Goal: Task Accomplishment & Management: Use online tool/utility

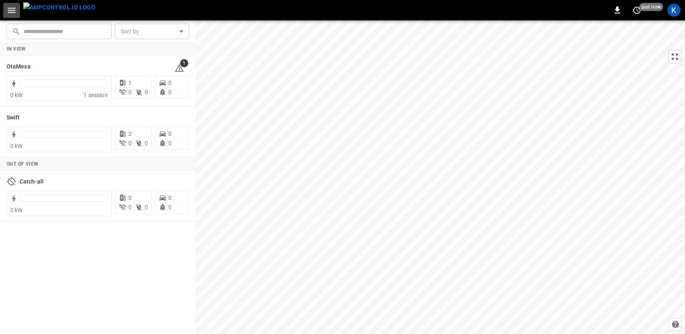
click at [14, 9] on icon "button" at bounding box center [12, 10] width 10 height 10
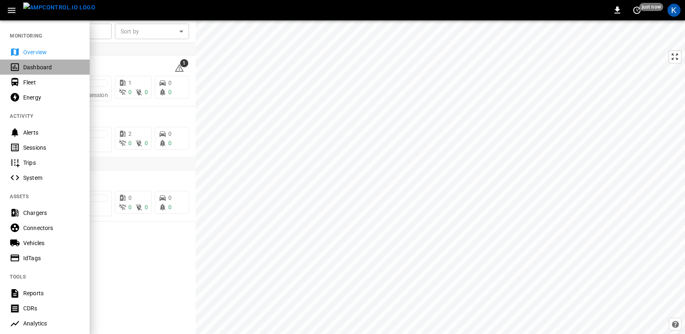
click at [35, 66] on div "Dashboard" at bounding box center [51, 67] width 57 height 8
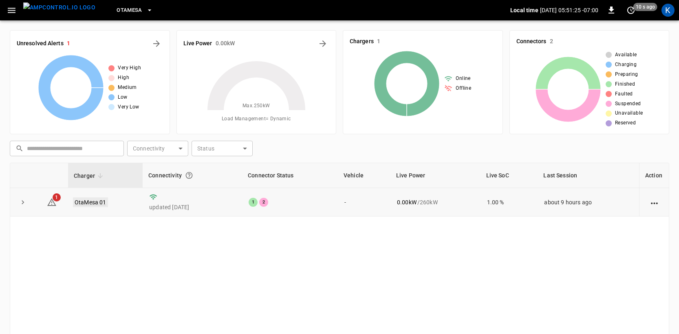
click at [91, 201] on link "OtaMesa 01" at bounding box center [90, 202] width 35 height 10
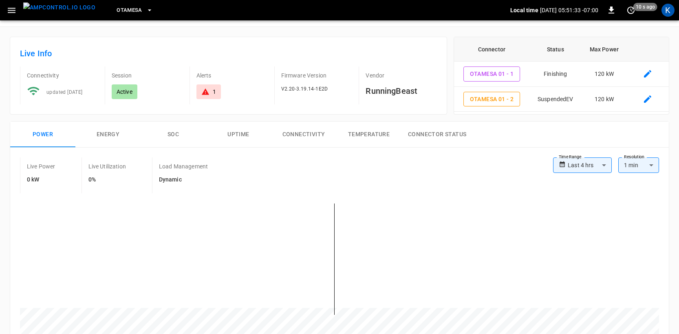
scroll to position [82, 0]
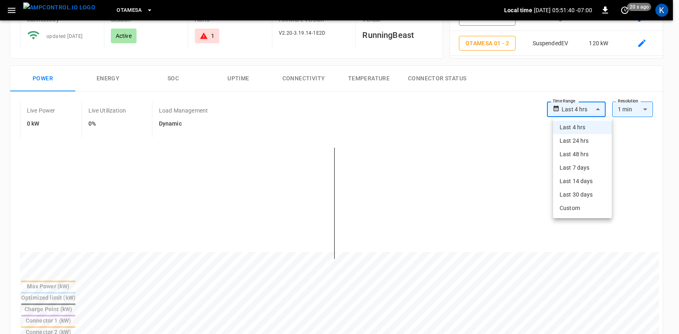
click at [584, 109] on body "**********" at bounding box center [339, 305] width 679 height 775
click at [579, 142] on li "Last 24 hrs" at bounding box center [582, 140] width 59 height 13
type input "**********"
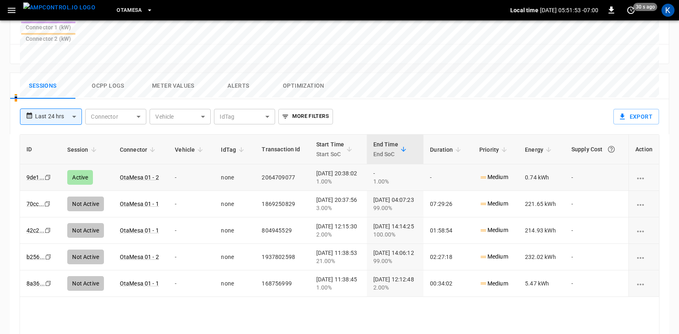
scroll to position [374, 0]
click at [131, 174] on link "OtaMesa 01 - 2" at bounding box center [139, 179] width 42 height 10
click at [36, 174] on link "9de1 ..." at bounding box center [35, 179] width 21 height 10
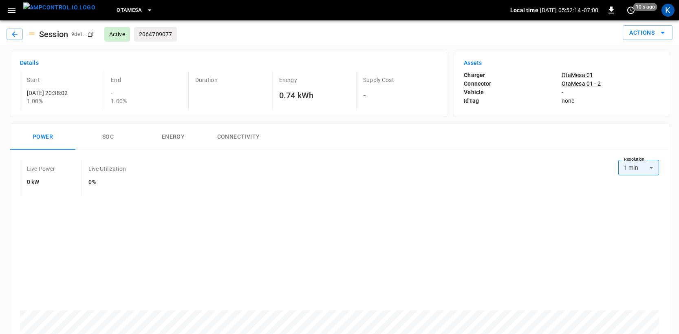
click at [117, 136] on button "SOC" at bounding box center [107, 137] width 65 height 26
click at [167, 135] on button "Energy" at bounding box center [173, 137] width 65 height 26
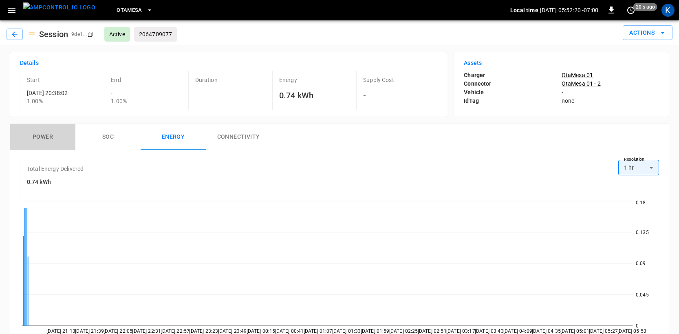
click at [44, 135] on button "Power" at bounding box center [42, 137] width 65 height 26
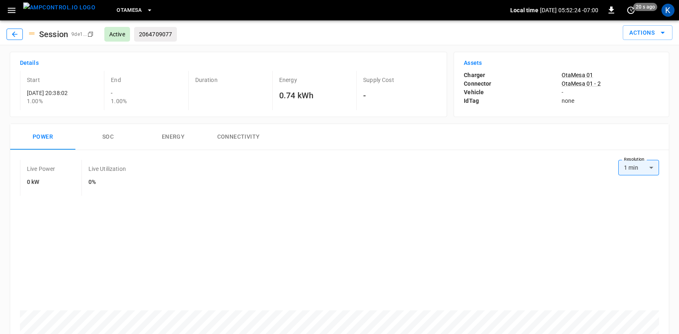
click at [16, 34] on icon "button" at bounding box center [14, 33] width 5 height 5
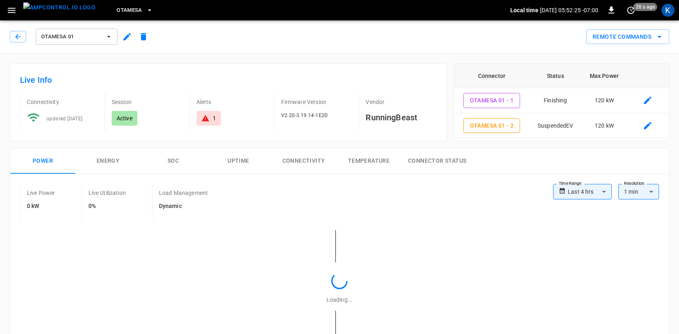
type input "**********"
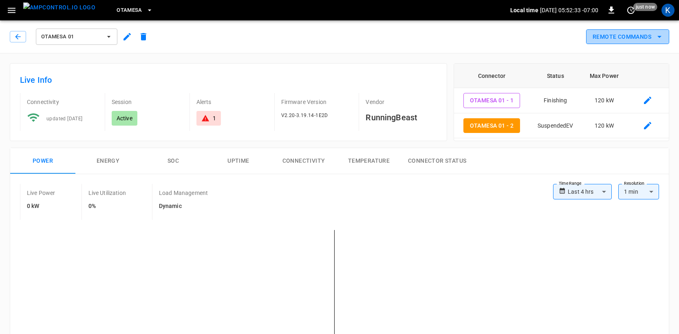
click at [644, 35] on button "Remote Commands" at bounding box center [627, 36] width 83 height 15
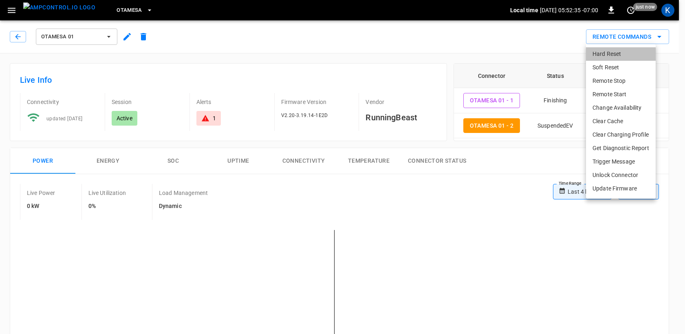
click at [604, 55] on li "Hard Reset" at bounding box center [621, 53] width 70 height 13
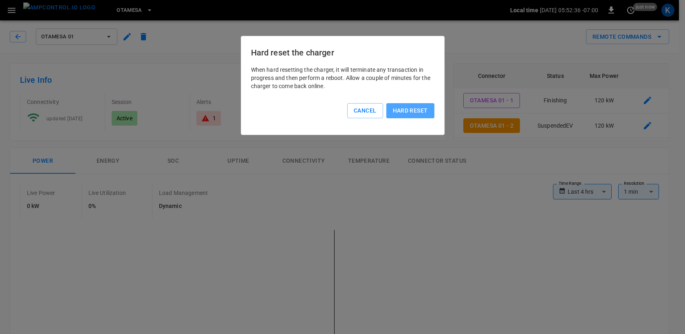
click at [411, 112] on button "Hard reset" at bounding box center [410, 110] width 48 height 15
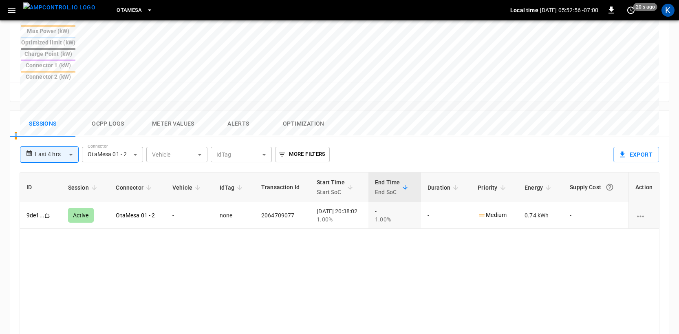
scroll to position [356, 0]
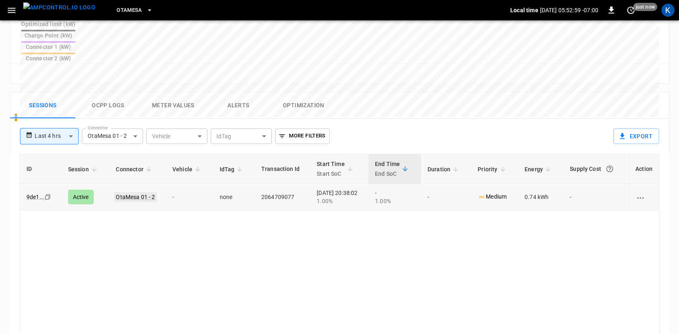
click at [140, 192] on link "OtaMesa 01 - 2" at bounding box center [135, 197] width 42 height 10
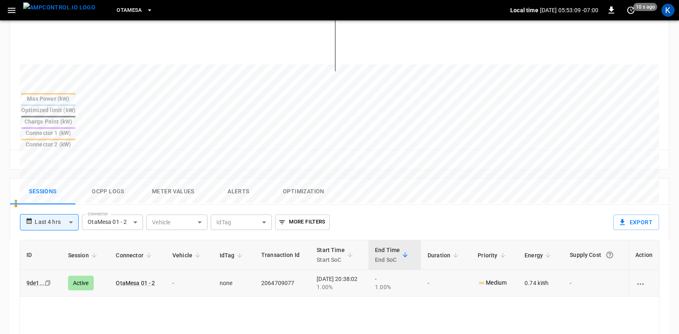
scroll to position [300, 0]
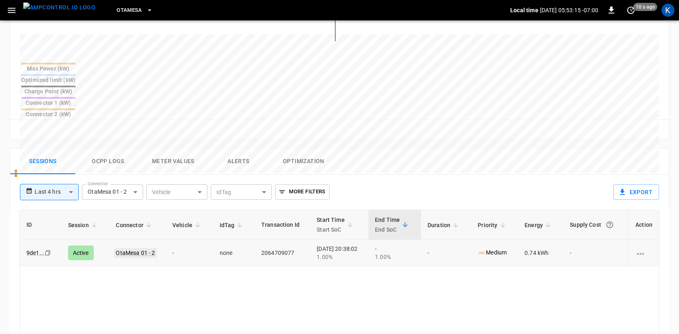
click at [134, 248] on link "OtaMesa 01 - 2" at bounding box center [135, 253] width 42 height 10
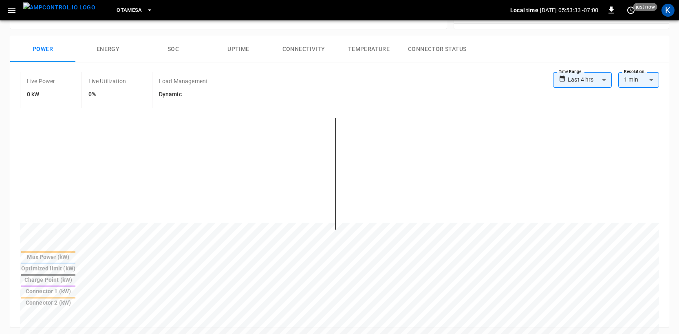
scroll to position [0, 0]
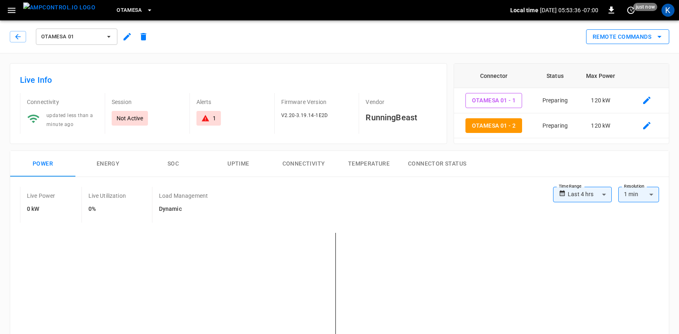
click at [626, 38] on button "Remote Commands" at bounding box center [627, 36] width 83 height 15
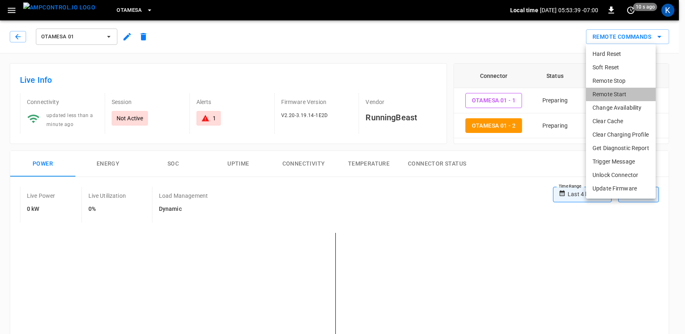
click at [608, 93] on li "Remote Start" at bounding box center [621, 94] width 70 height 13
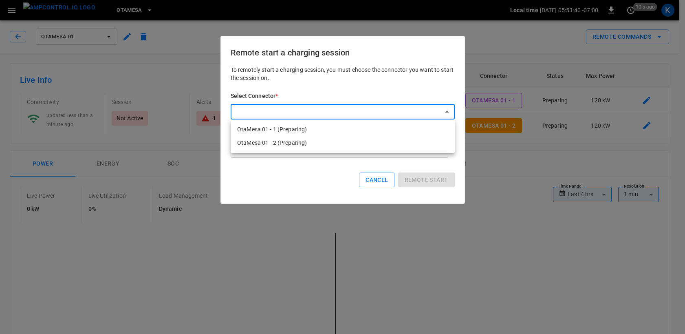
click at [283, 131] on li "OtaMesa 01 - 1 (Preparing)" at bounding box center [343, 129] width 224 height 13
type input "**********"
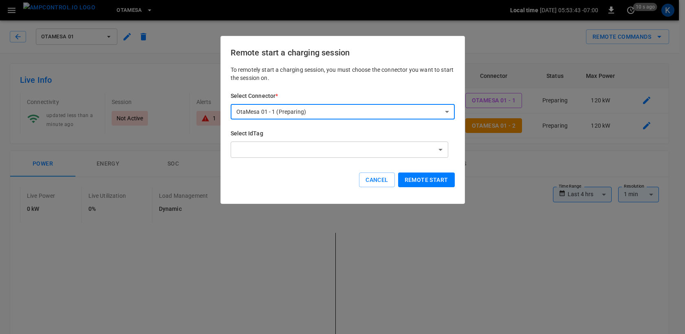
click at [426, 179] on button "Remote start" at bounding box center [426, 179] width 57 height 15
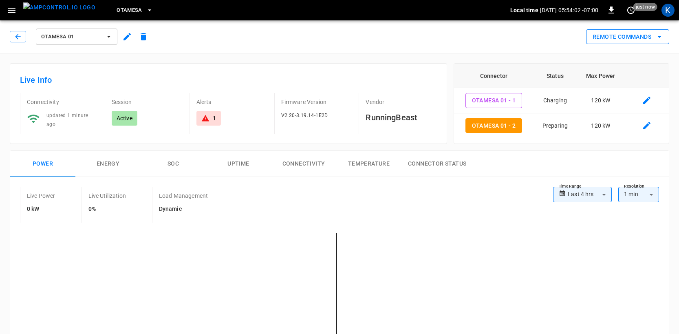
click at [631, 37] on button "Remote Commands" at bounding box center [627, 36] width 83 height 15
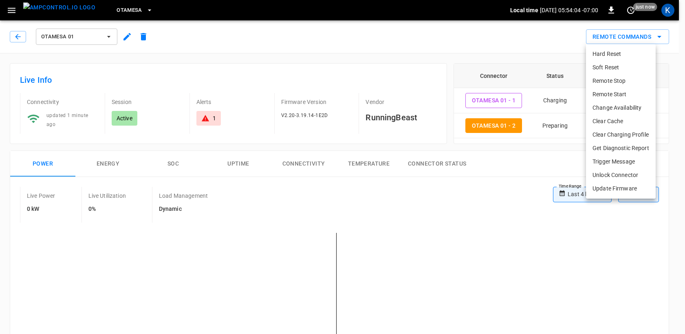
click at [609, 94] on li "Remote Start" at bounding box center [621, 94] width 70 height 13
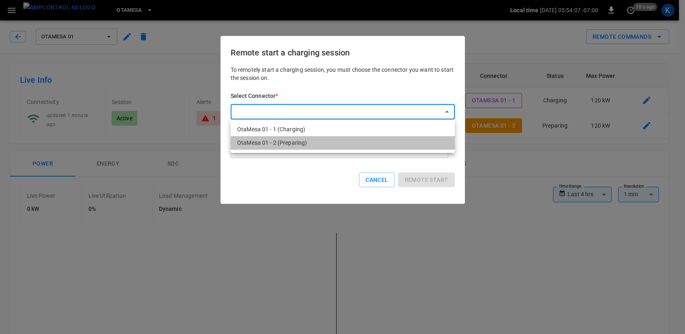
click at [278, 142] on li "OtaMesa 01 - 2 (Preparing)" at bounding box center [343, 142] width 224 height 13
type input "**********"
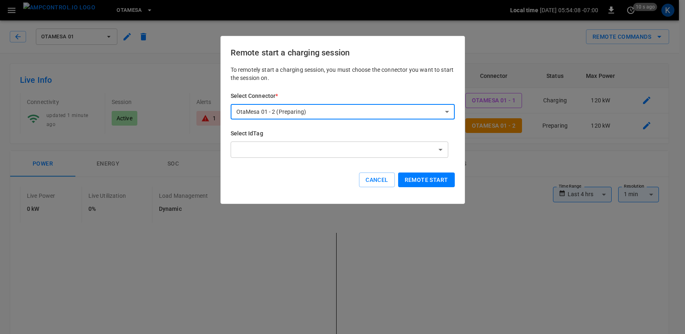
click at [428, 179] on button "Remote start" at bounding box center [426, 179] width 57 height 15
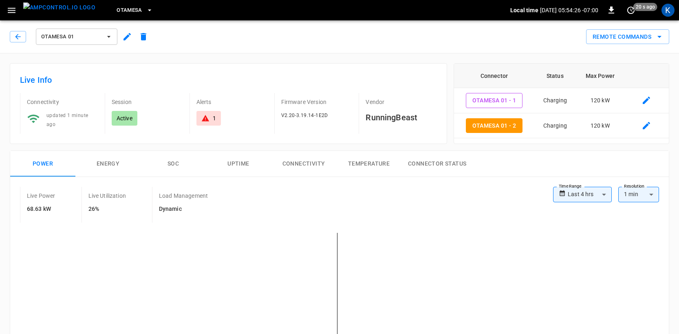
click at [110, 163] on button "Energy" at bounding box center [107, 164] width 65 height 26
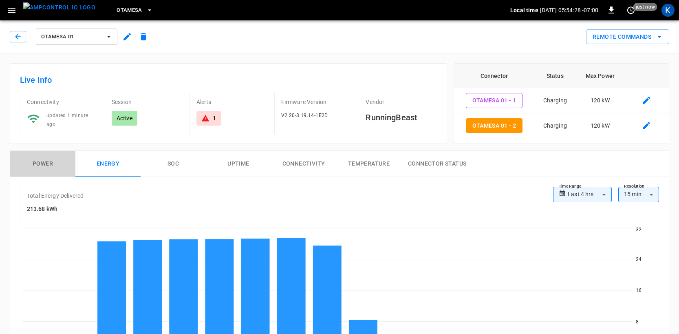
click at [42, 161] on button "Power" at bounding box center [42, 164] width 65 height 26
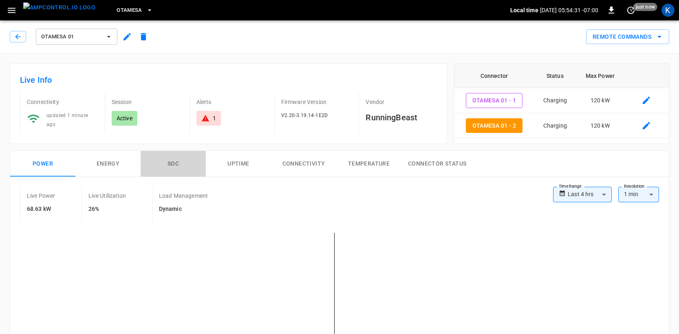
click at [173, 160] on button "SOC" at bounding box center [173, 164] width 65 height 26
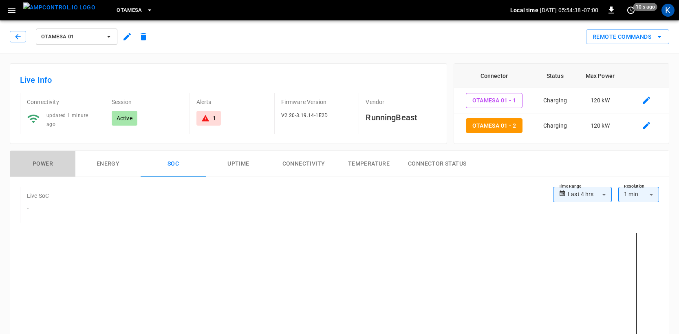
click at [46, 159] on button "Power" at bounding box center [42, 164] width 65 height 26
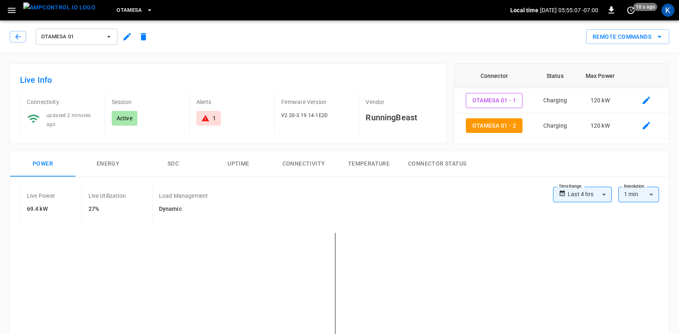
click at [172, 163] on button "SOC" at bounding box center [173, 164] width 65 height 26
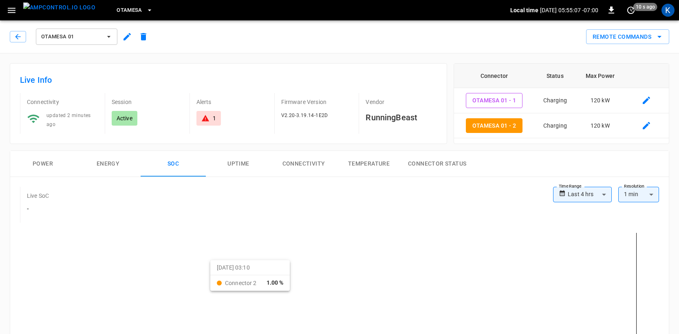
scroll to position [158, 0]
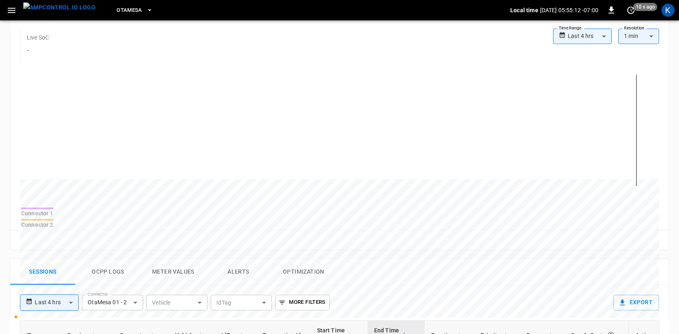
click at [53, 209] on div at bounding box center [37, 208] width 32 height 2
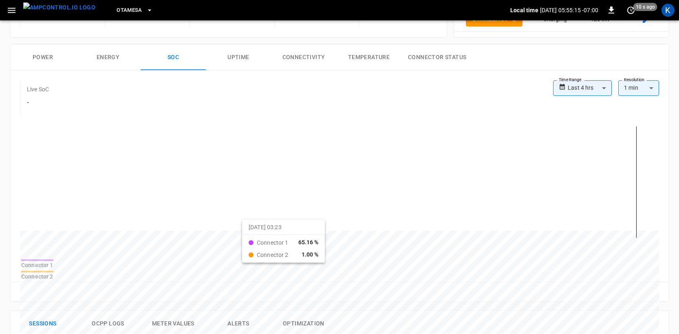
scroll to position [105, 0]
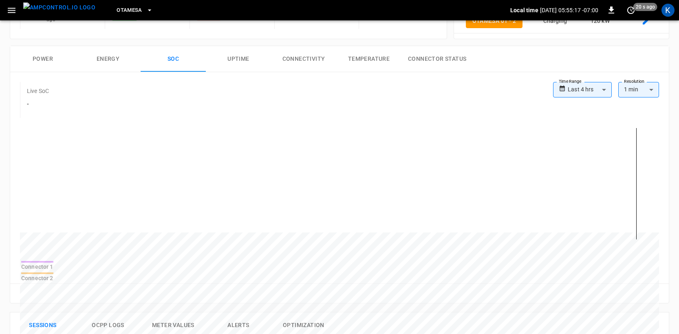
click at [54, 272] on th "Connector 2" at bounding box center [37, 277] width 33 height 11
click at [53, 272] on div at bounding box center [37, 273] width 32 height 2
click at [53, 262] on div at bounding box center [37, 262] width 32 height 2
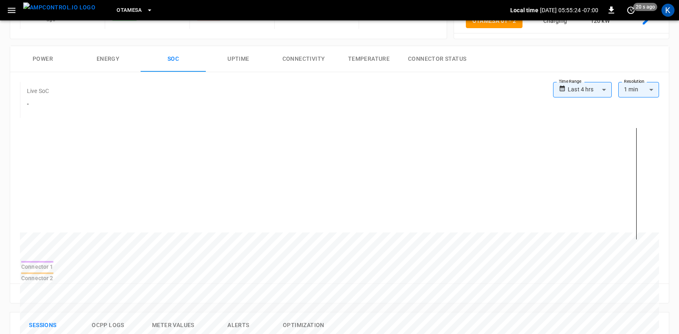
click at [53, 262] on div at bounding box center [37, 262] width 32 height 2
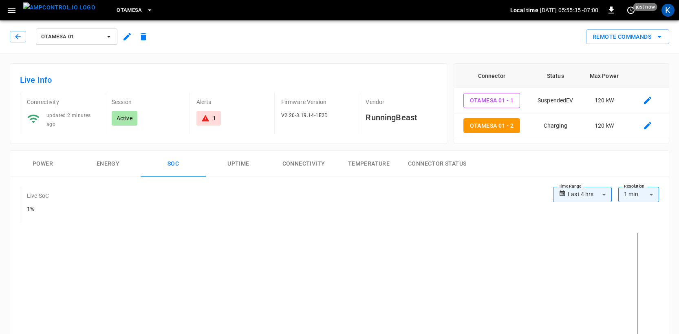
click at [43, 162] on button "Power" at bounding box center [42, 164] width 65 height 26
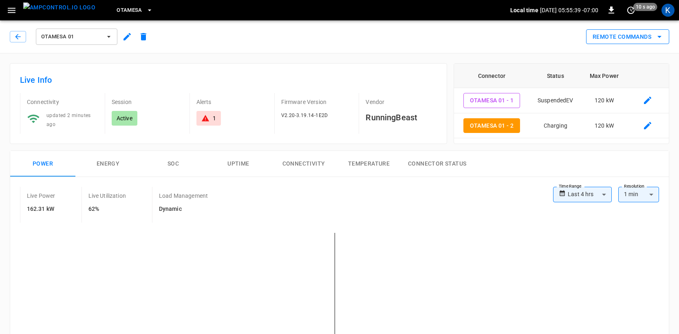
click at [633, 31] on button "Remote Commands" at bounding box center [627, 36] width 83 height 15
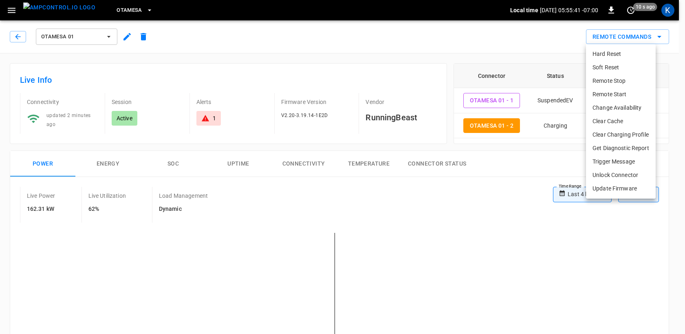
click at [496, 35] on div at bounding box center [342, 167] width 685 height 334
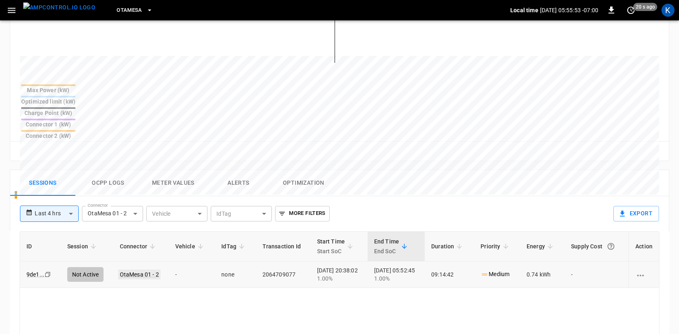
scroll to position [285, 0]
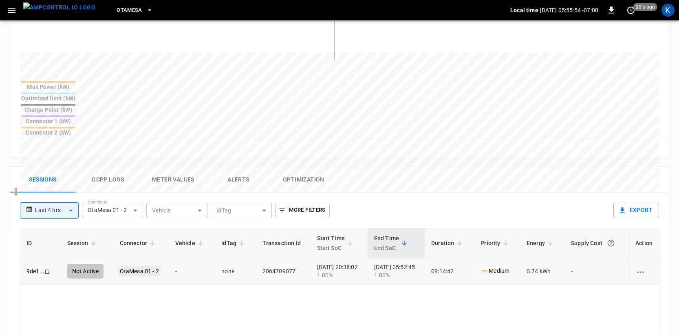
click at [133, 266] on link "OtaMesa 01 - 2" at bounding box center [139, 271] width 42 height 10
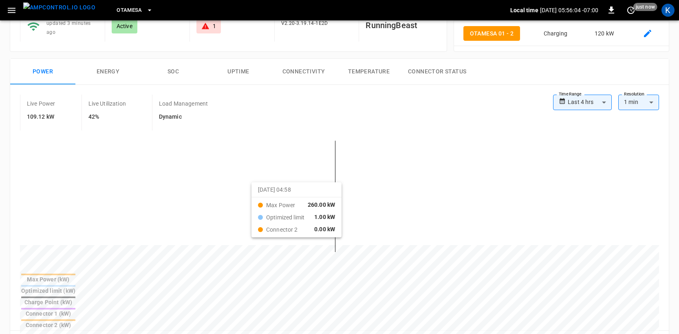
scroll to position [87, 0]
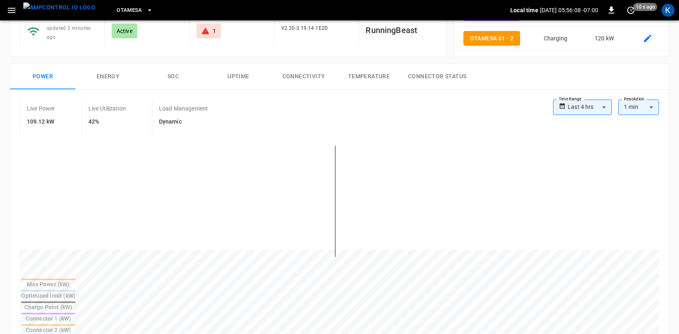
click at [170, 75] on button "SOC" at bounding box center [173, 77] width 65 height 26
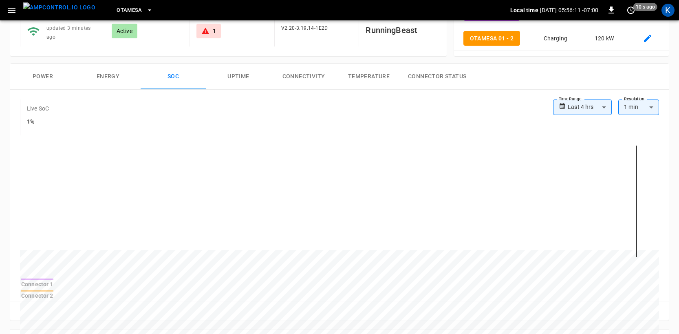
click at [108, 77] on button "Energy" at bounding box center [107, 77] width 65 height 26
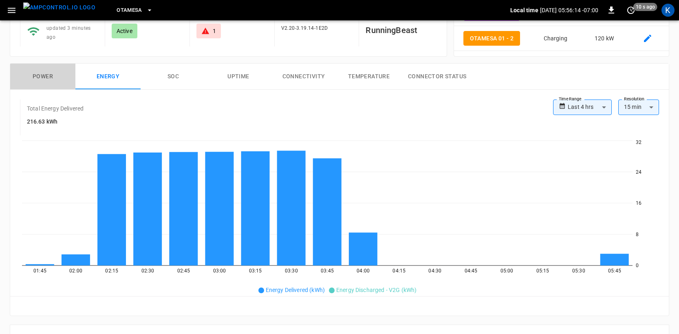
click at [34, 73] on button "Power" at bounding box center [42, 77] width 65 height 26
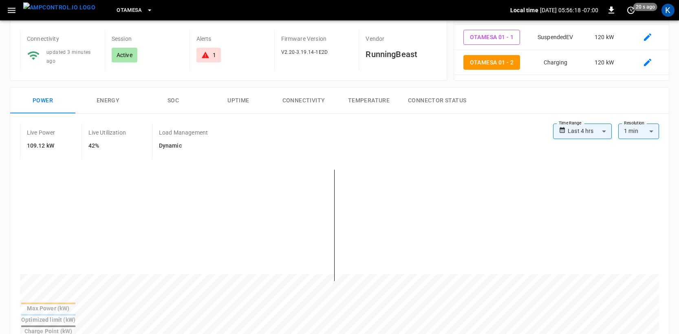
scroll to position [74, 0]
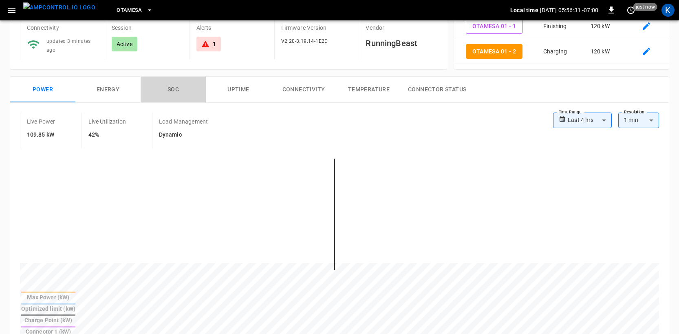
click at [170, 88] on button "SOC" at bounding box center [173, 90] width 65 height 26
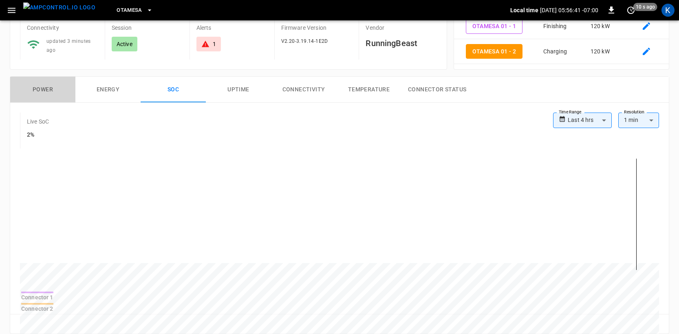
click at [44, 86] on button "Power" at bounding box center [42, 90] width 65 height 26
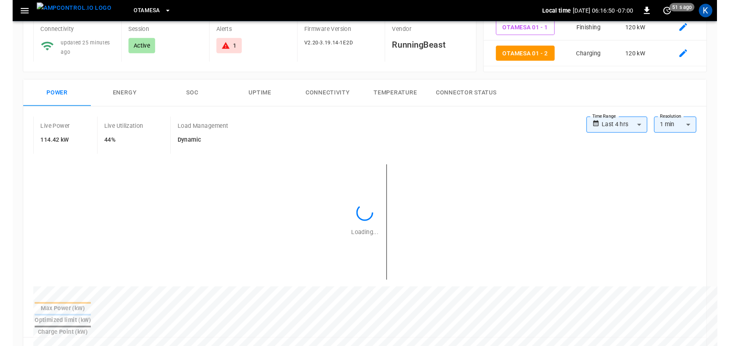
scroll to position [75, 0]
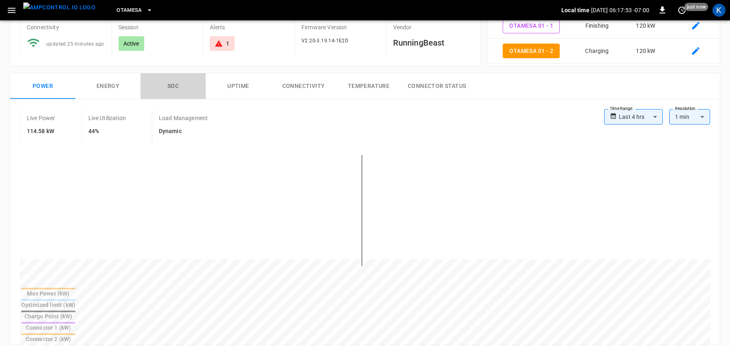
click at [174, 84] on button "SOC" at bounding box center [173, 86] width 65 height 26
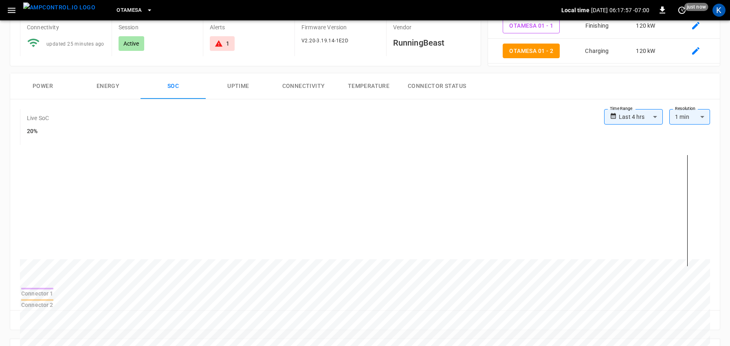
click at [109, 85] on button "Energy" at bounding box center [107, 86] width 65 height 26
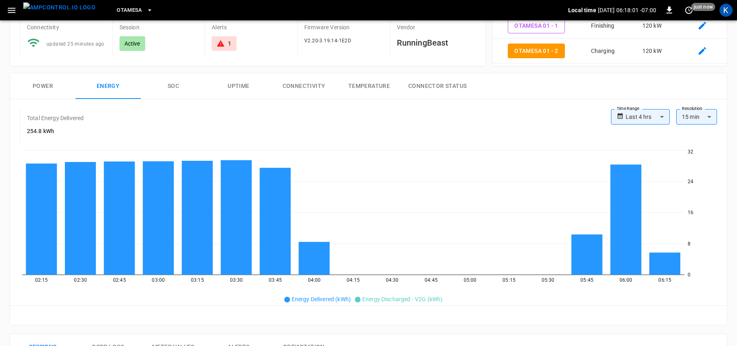
click at [633, 119] on body "**********" at bounding box center [368, 297] width 737 height 745
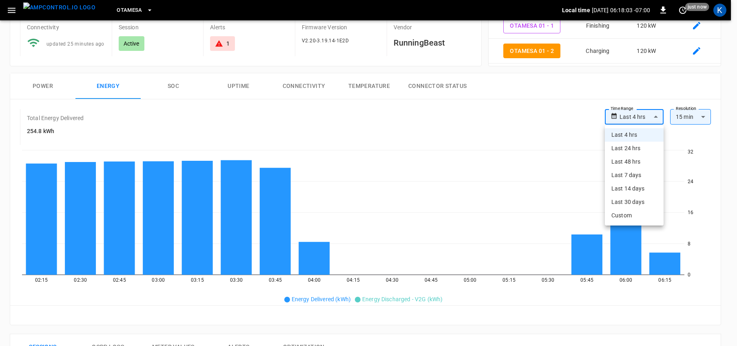
click at [627, 137] on li "Last 4 hrs" at bounding box center [633, 134] width 59 height 13
